Goal: Information Seeking & Learning: Learn about a topic

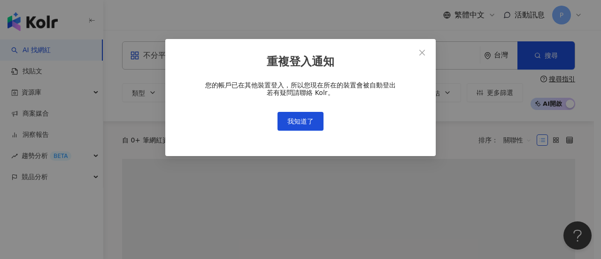
click at [224, 53] on div "重複登入通知 您的帳戶已在其他裝置登入，所以您現在所在的裝置會被自動登出 若有疑問請聯絡 Kolr。 我知道了" at bounding box center [300, 129] width 601 height 259
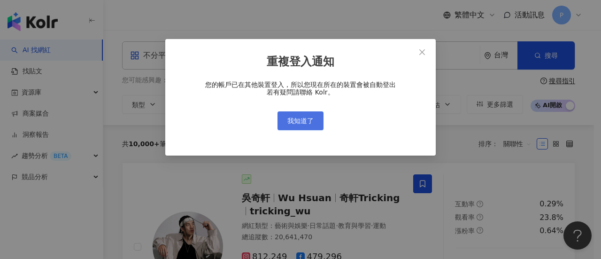
click at [302, 125] on span "我知道了" at bounding box center [301, 121] width 26 height 8
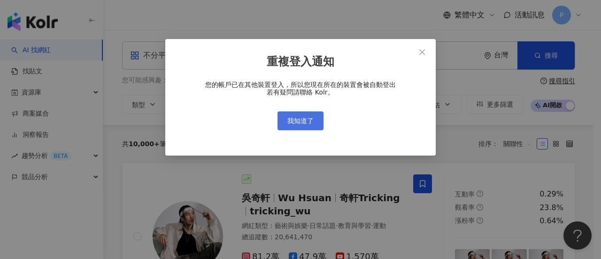
click at [300, 121] on span "我知道了" at bounding box center [301, 121] width 26 height 8
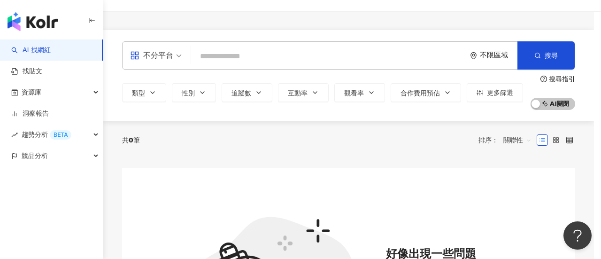
click at [424, 52] on div "重複登入通知 您的帳戶已在其他裝置登入，所以您現在所在的裝置會被自動登出 若有疑問請聯絡 Kolr。 我知道了" at bounding box center [300, 129] width 601 height 259
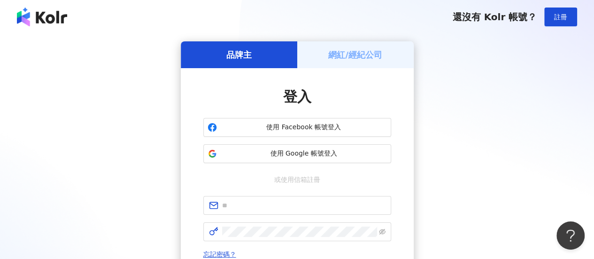
scroll to position [94, 0]
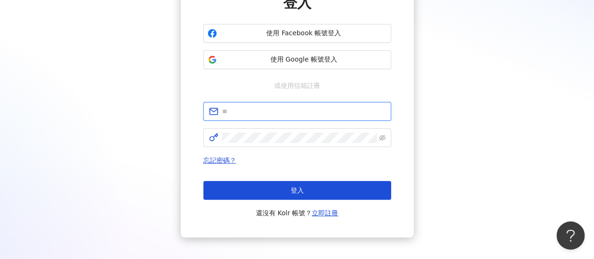
type input "**********"
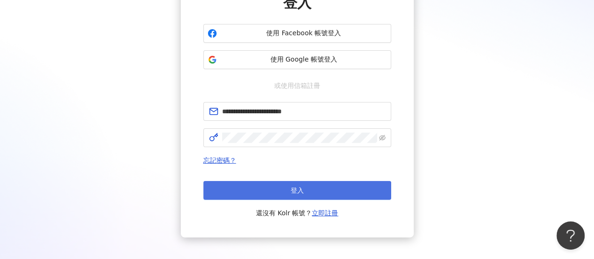
click at [268, 190] on button "登入" at bounding box center [297, 190] width 188 height 19
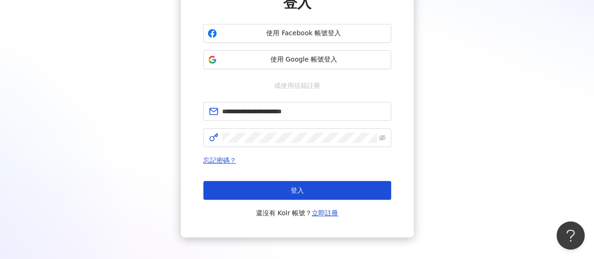
scroll to position [43, 0]
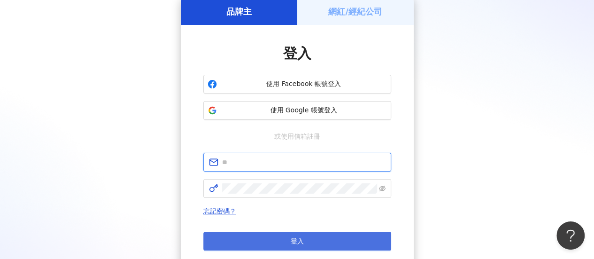
type input "**********"
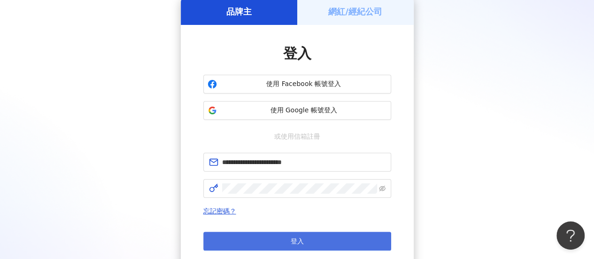
scroll to position [94, 0]
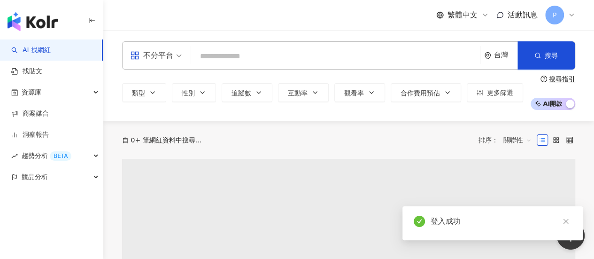
click at [239, 61] on input "search" at bounding box center [335, 56] width 281 height 18
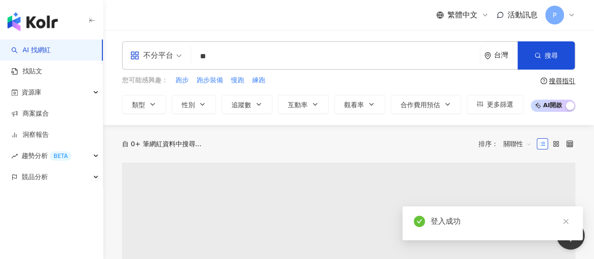
type input "*"
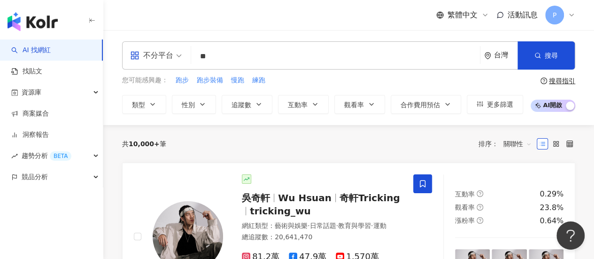
type input "*"
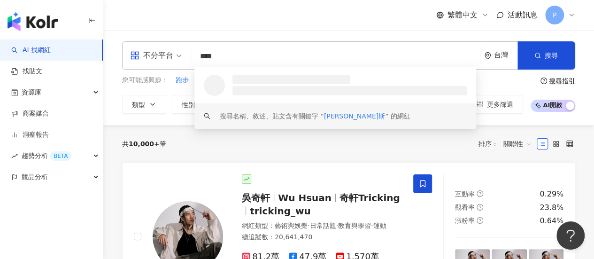
type input "****"
drag, startPoint x: 193, startPoint y: 153, endPoint x: 187, endPoint y: 148, distance: 7.3
click at [193, 154] on div "共 10,000+ 筆 排序： 關聯性" at bounding box center [348, 144] width 453 height 38
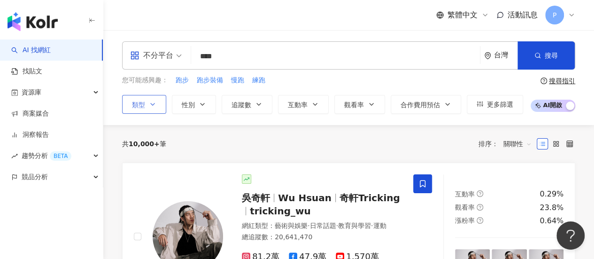
click at [157, 102] on button "類型" at bounding box center [144, 104] width 44 height 19
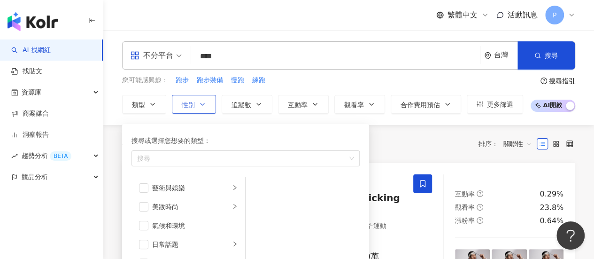
click at [190, 108] on span "性別" at bounding box center [188, 105] width 13 height 8
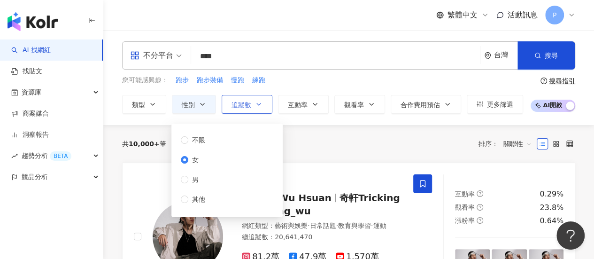
click at [252, 107] on button "追蹤數" at bounding box center [247, 104] width 51 height 19
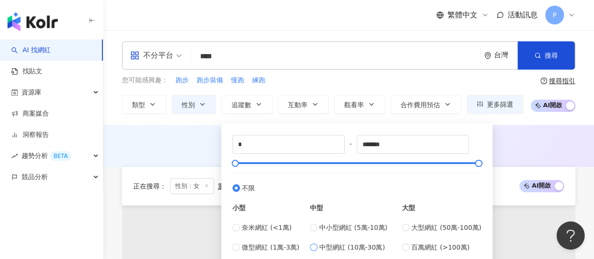
scroll to position [47, 0]
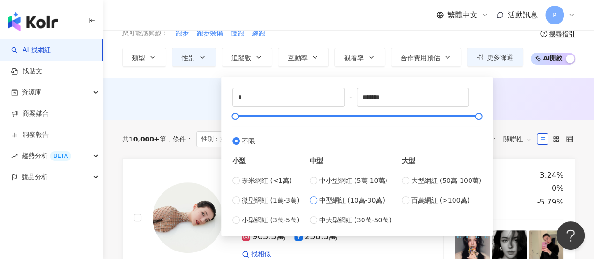
click at [320, 201] on label "中型網紅 (10萬-30萬)" at bounding box center [351, 200] width 82 height 10
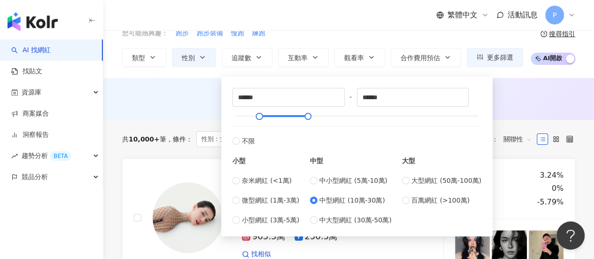
type input "******"
click at [535, 91] on div "AI 推薦 ： 無結果，請嘗試搜尋其他語言關鍵字或條件" at bounding box center [348, 99] width 491 height 42
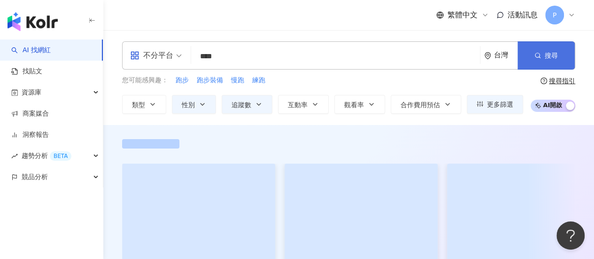
click at [534, 59] on button "搜尋" at bounding box center [546, 55] width 57 height 28
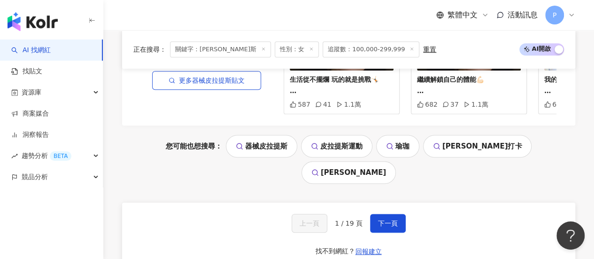
scroll to position [2120, 0]
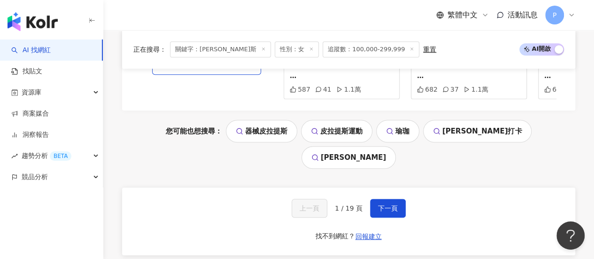
drag, startPoint x: 381, startPoint y: 140, endPoint x: 367, endPoint y: 144, distance: 14.1
click at [381, 204] on span "下一頁" at bounding box center [388, 208] width 20 height 8
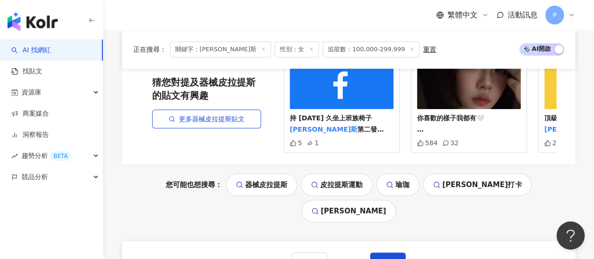
scroll to position [2067, 0]
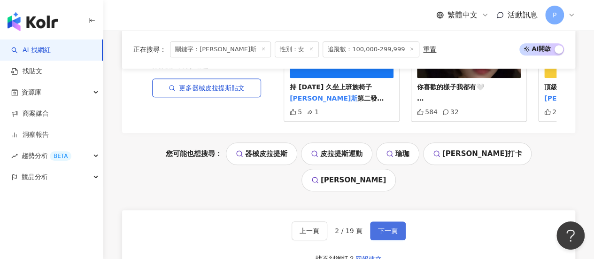
click at [385, 221] on button "下一頁" at bounding box center [388, 230] width 36 height 19
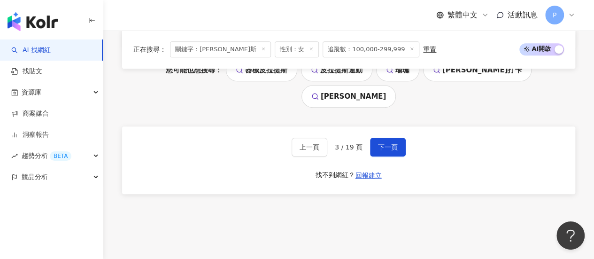
scroll to position [2127, 0]
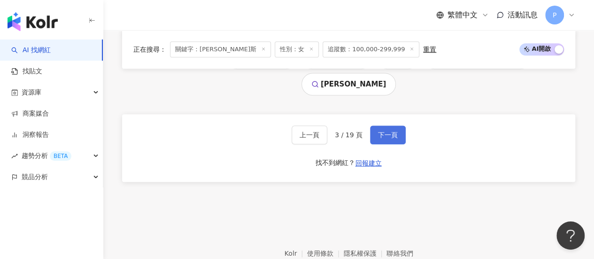
click at [386, 125] on button "下一頁" at bounding box center [388, 134] width 36 height 19
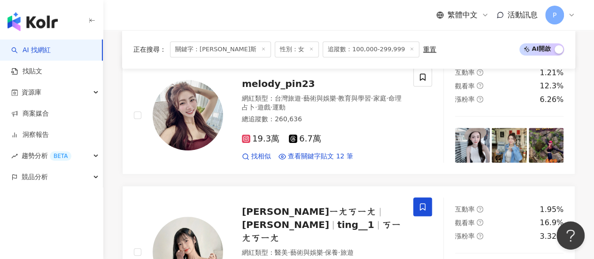
scroll to position [0, 0]
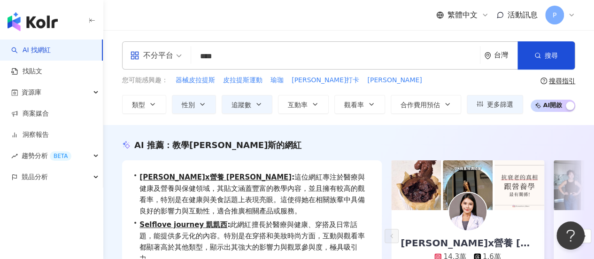
click at [247, 55] on input "****" at bounding box center [335, 56] width 281 height 18
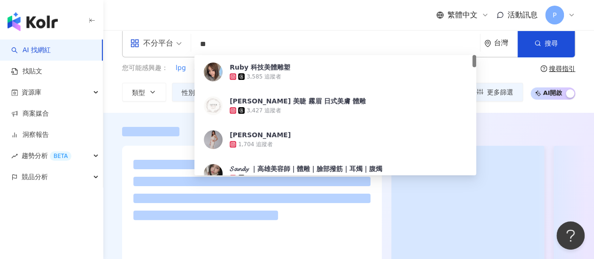
scroll to position [47, 0]
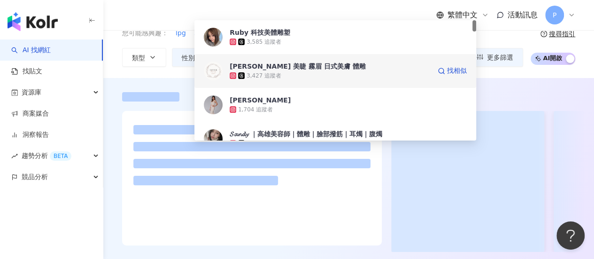
click at [108, 100] on div at bounding box center [348, 172] width 491 height 160
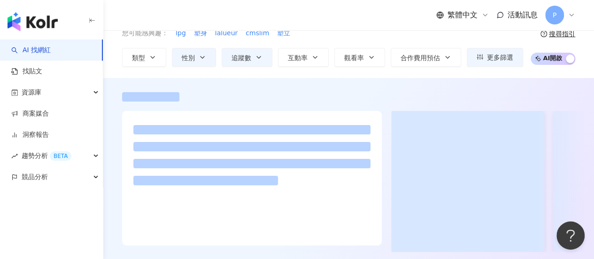
click at [104, 90] on div at bounding box center [348, 170] width 491 height 184
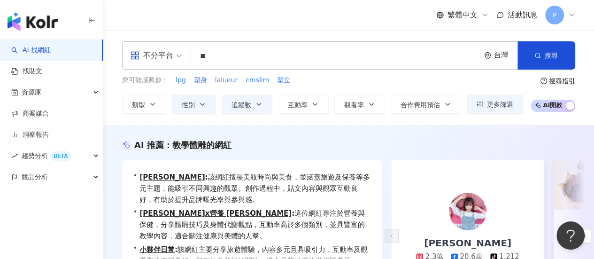
scroll to position [0, 0]
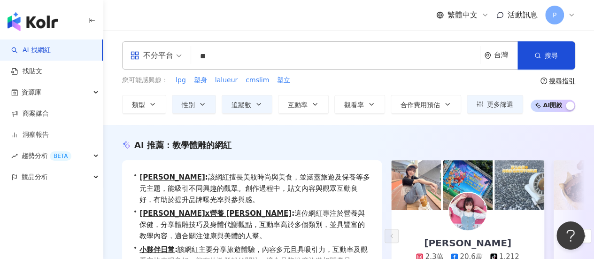
click at [234, 62] on input "**" at bounding box center [335, 56] width 281 height 18
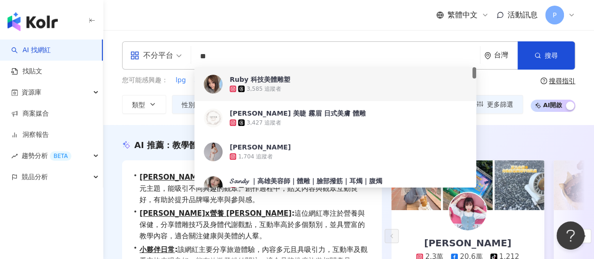
type input "*"
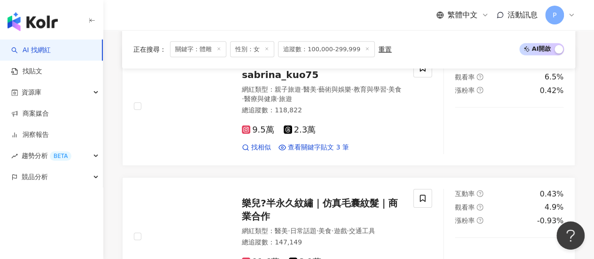
scroll to position [1644, 0]
